Goal: Task Accomplishment & Management: Manage account settings

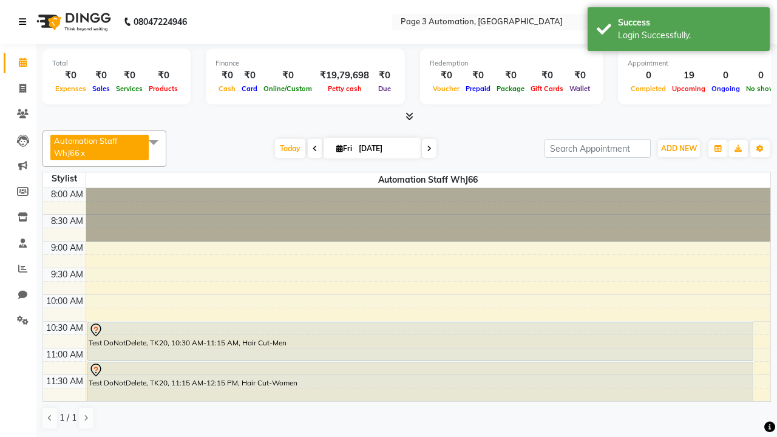
click at [25, 22] on icon at bounding box center [22, 22] width 7 height 9
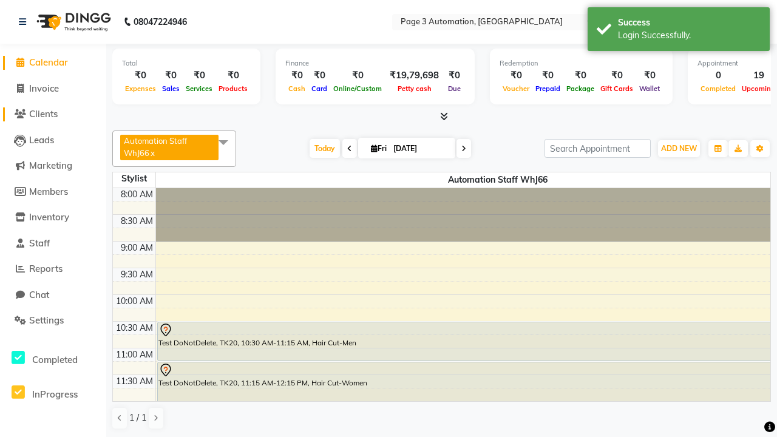
click at [53, 114] on span "Clients" at bounding box center [43, 114] width 29 height 12
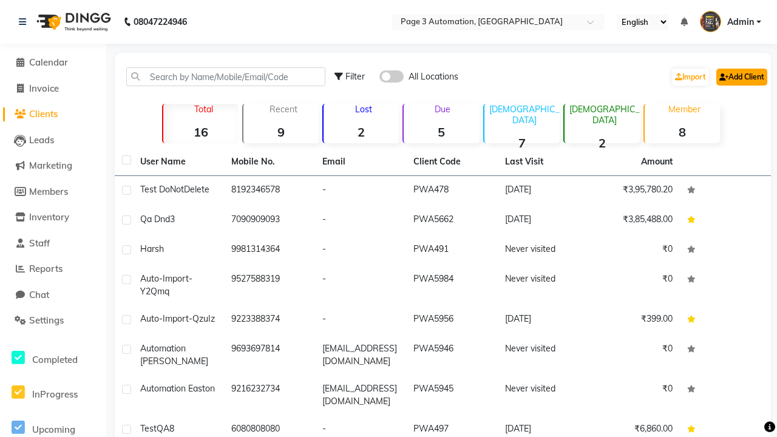
click at [741, 77] on link "Add Client" at bounding box center [742, 77] width 51 height 17
select select "22"
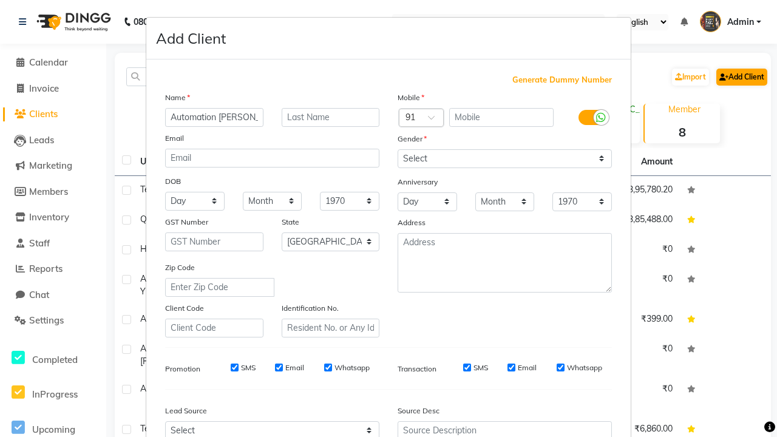
type input "Automation [PERSON_NAME]"
type input "9717732279"
type input "[EMAIL_ADDRESS][DOMAIN_NAME]"
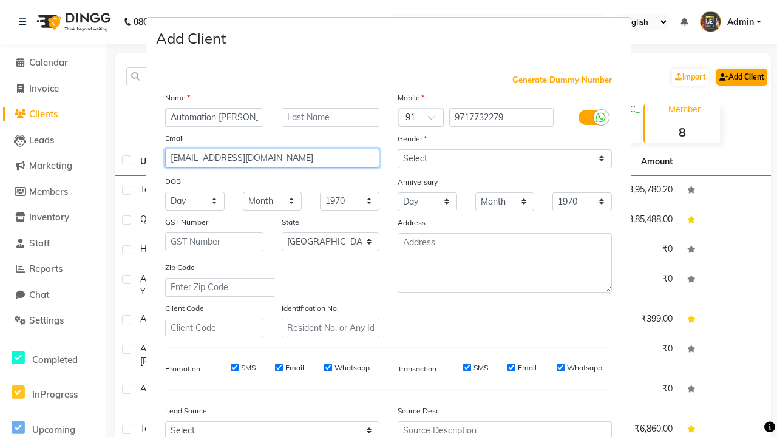
select select "[DEMOGRAPHIC_DATA]"
type input "[EMAIL_ADDRESS][DOMAIN_NAME]"
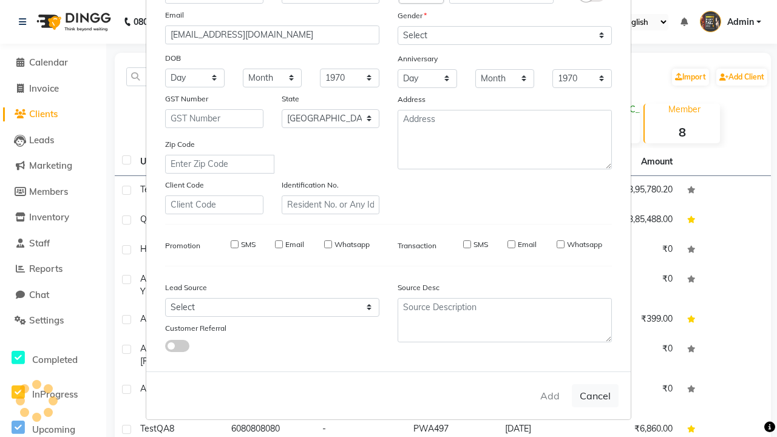
select select
select select "null"
select select
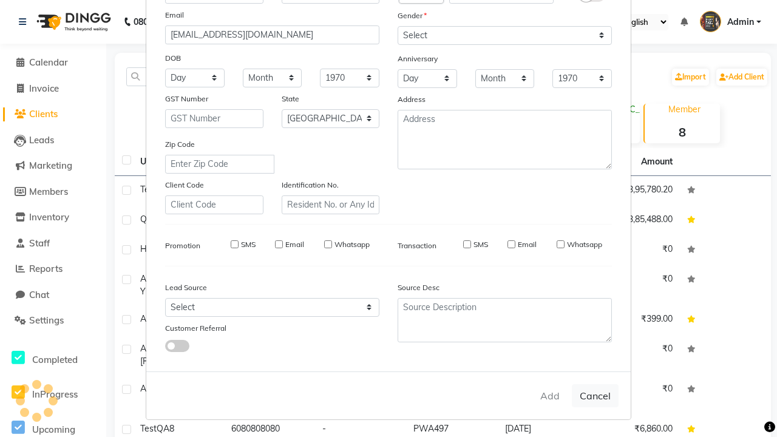
select select
checkbox input "false"
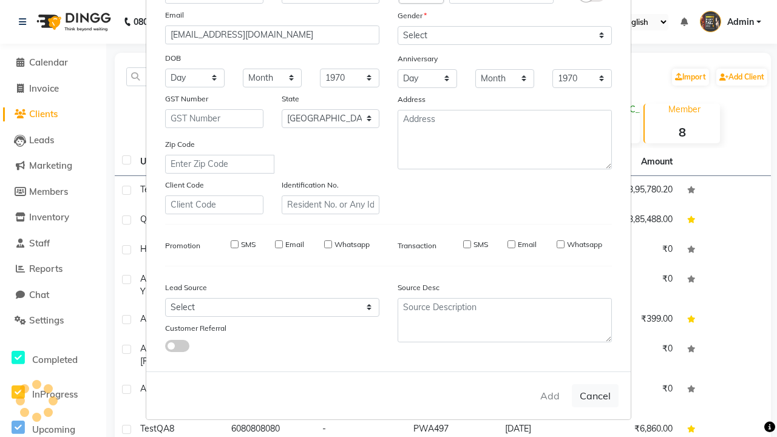
checkbox input "false"
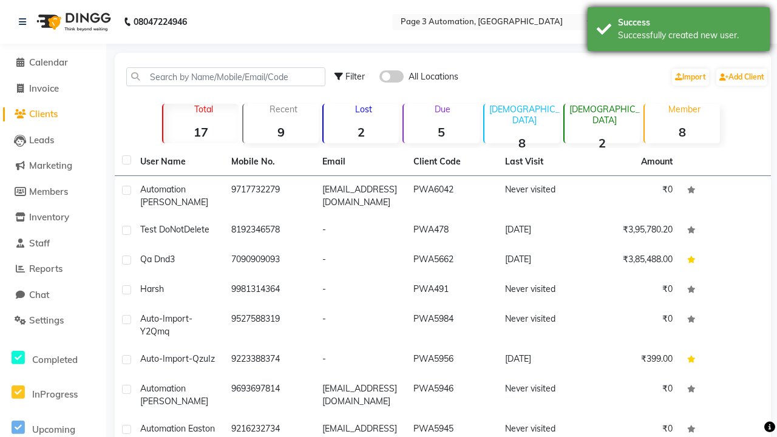
click at [679, 31] on div "Successfully created new user." at bounding box center [689, 35] width 143 height 13
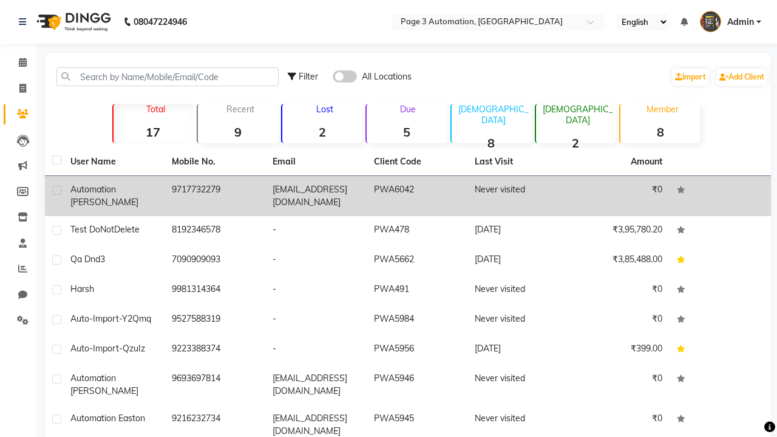
click at [56, 190] on label at bounding box center [56, 190] width 9 height 9
click at [56, 190] on input "checkbox" at bounding box center [56, 191] width 8 height 8
checkbox input "true"
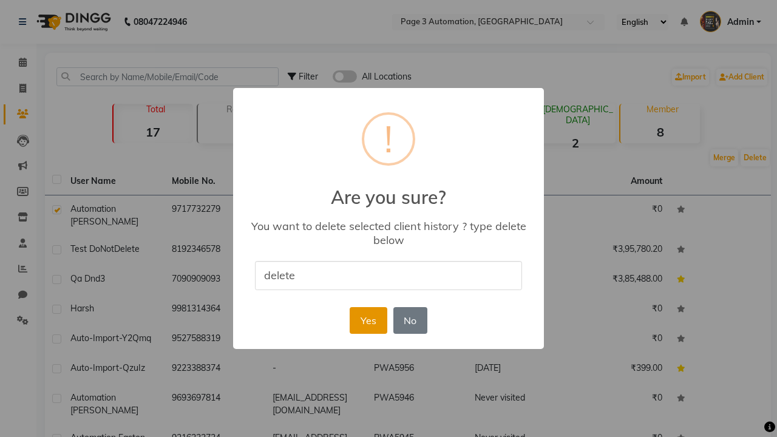
type input "delete"
click at [368, 320] on button "Yes" at bounding box center [368, 320] width 37 height 27
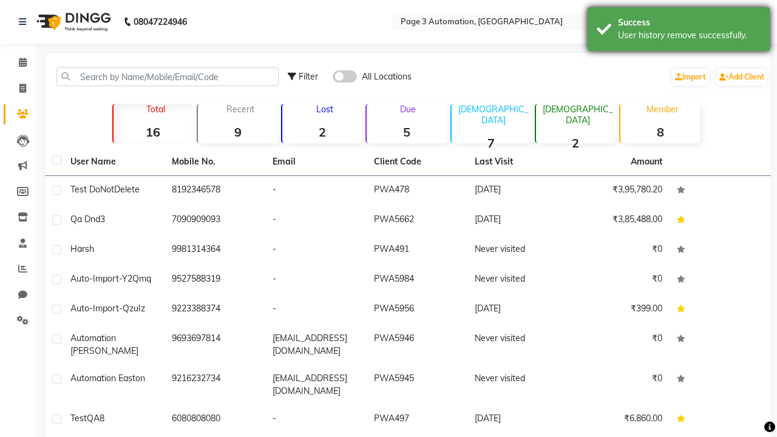
click at [679, 31] on div "User history remove successfully." at bounding box center [689, 35] width 143 height 13
